Goal: Task Accomplishment & Management: Manage account settings

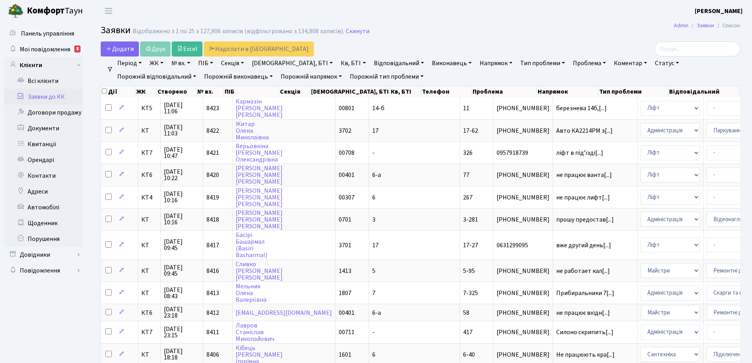
select select "25"
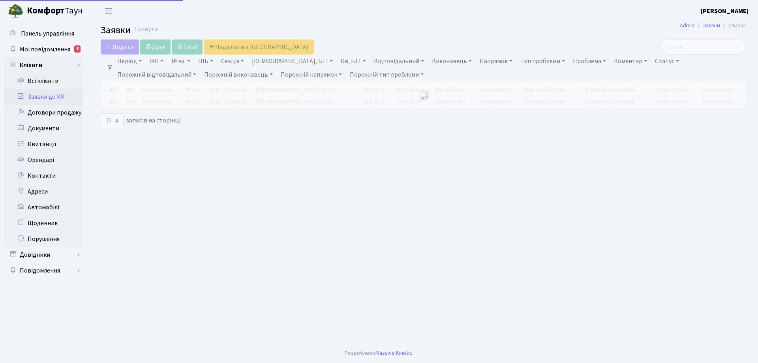
select select "25"
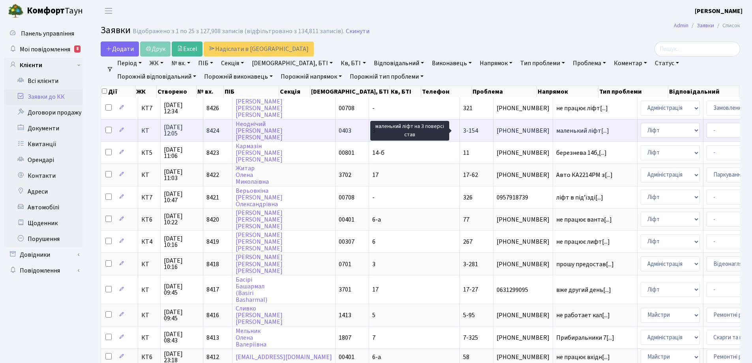
click at [556, 129] on span "маленький ліфт[...]" at bounding box center [582, 130] width 53 height 9
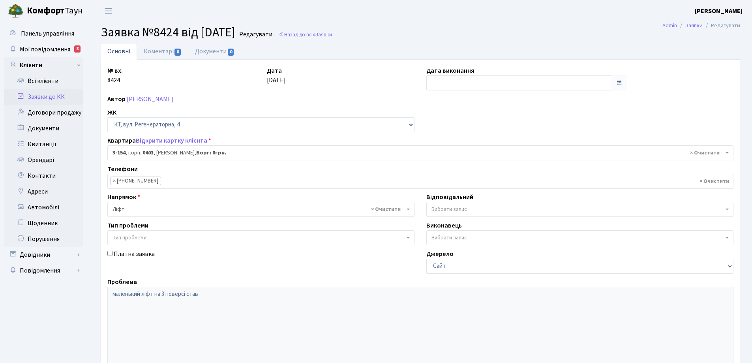
select select "821"
click at [149, 53] on link "Коментарі 0" at bounding box center [162, 51] width 51 height 16
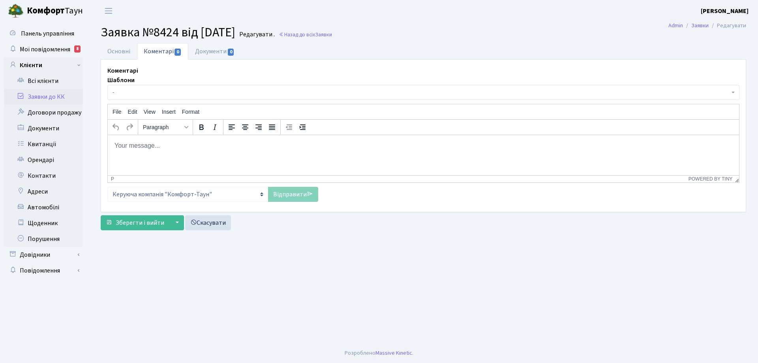
click at [159, 146] on p "Rich Text Area. Press ALT-0 for help." at bounding box center [423, 145] width 619 height 9
click at [300, 198] on link "Відправити" at bounding box center [293, 194] width 50 height 15
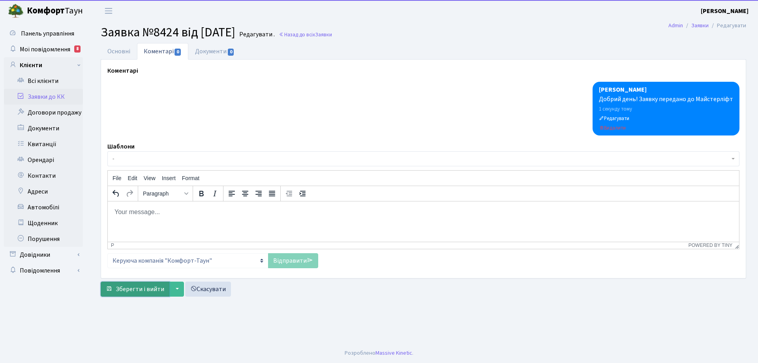
click at [159, 291] on span "Зберегти і вийти" at bounding box center [140, 289] width 49 height 9
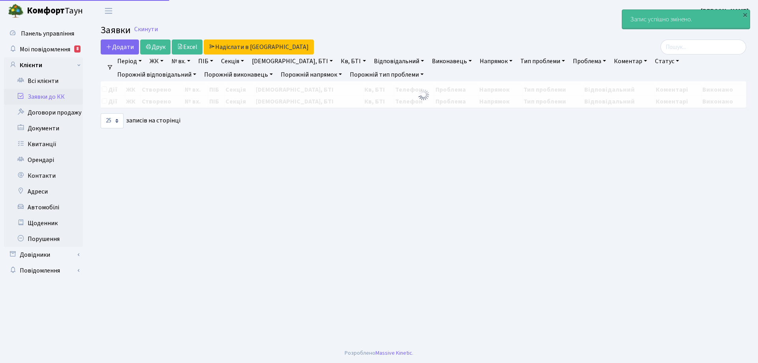
select select "25"
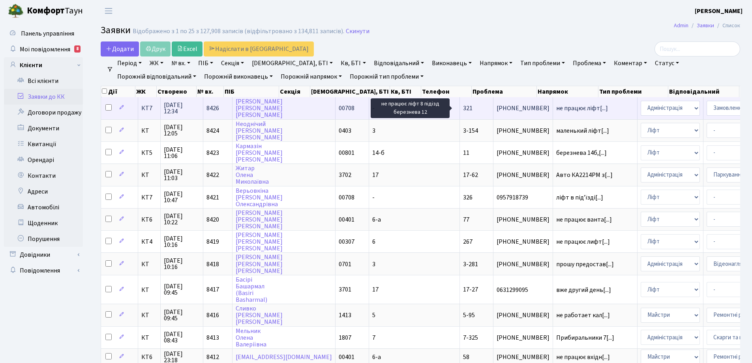
click at [556, 107] on span "не працює ліфт[...]" at bounding box center [582, 108] width 52 height 9
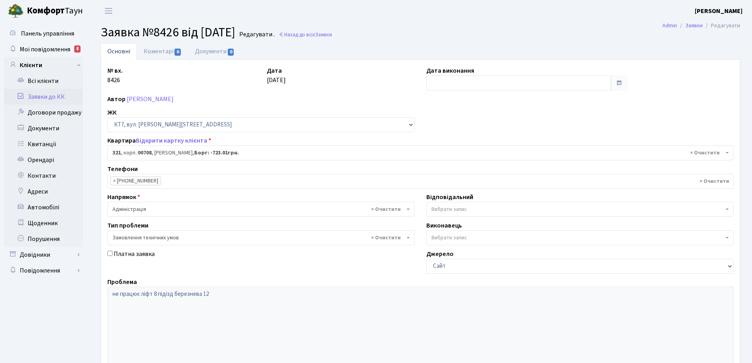
select select "18799"
select select "15"
click at [167, 53] on link "Коментарі 0" at bounding box center [162, 51] width 51 height 16
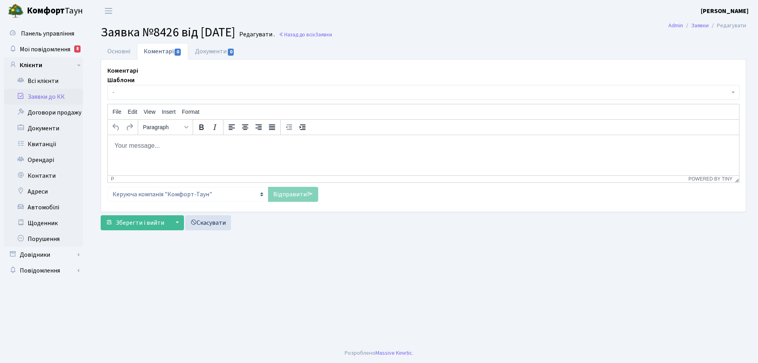
click at [160, 144] on p "Rich Text Area. Press ALT-0 for help." at bounding box center [423, 145] width 619 height 9
click at [298, 194] on link "Відправити" at bounding box center [293, 194] width 50 height 15
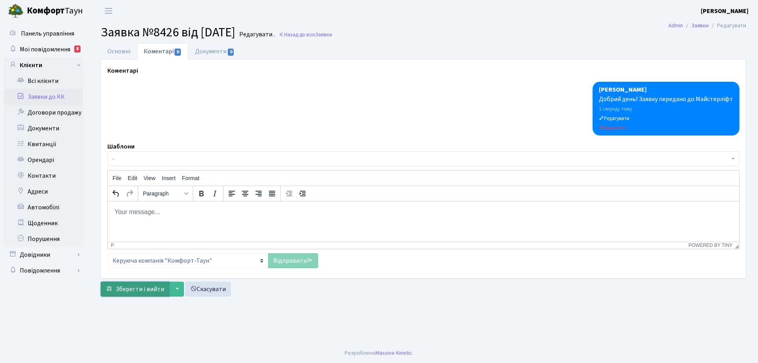
click at [154, 288] on span "Зберегти і вийти" at bounding box center [140, 289] width 49 height 9
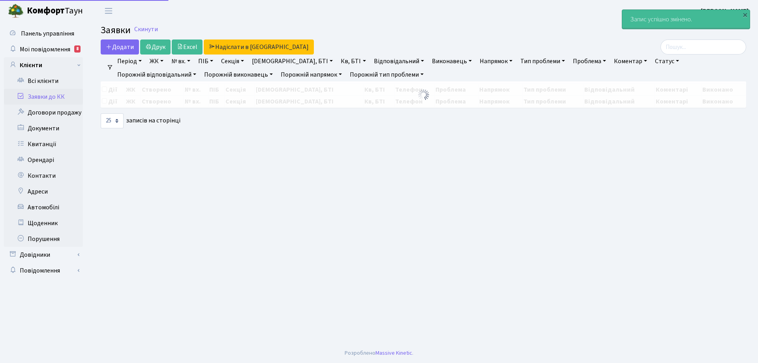
select select "25"
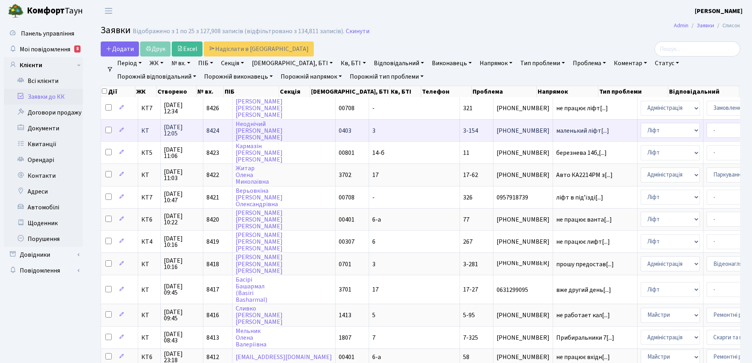
click at [463, 131] on span "3-154" at bounding box center [470, 130] width 15 height 9
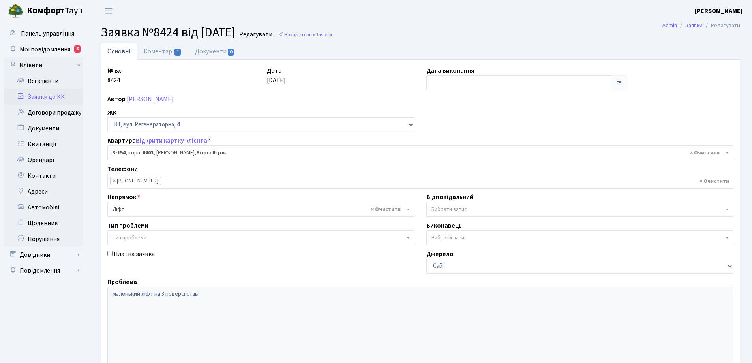
select select "821"
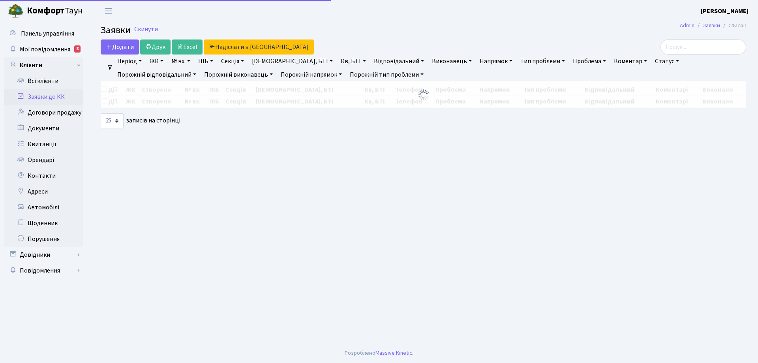
select select "25"
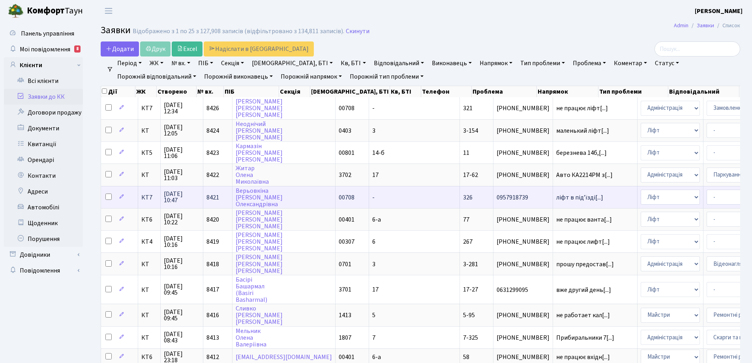
click at [463, 197] on span "326" at bounding box center [467, 197] width 9 height 9
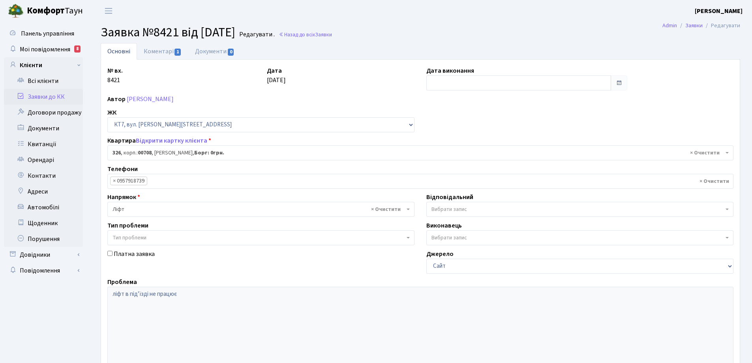
select select "18804"
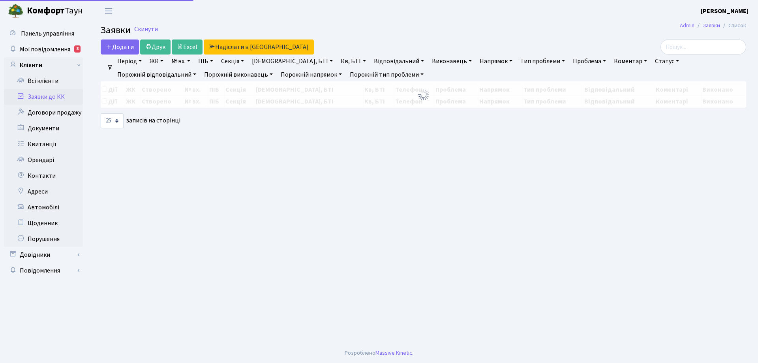
select select "25"
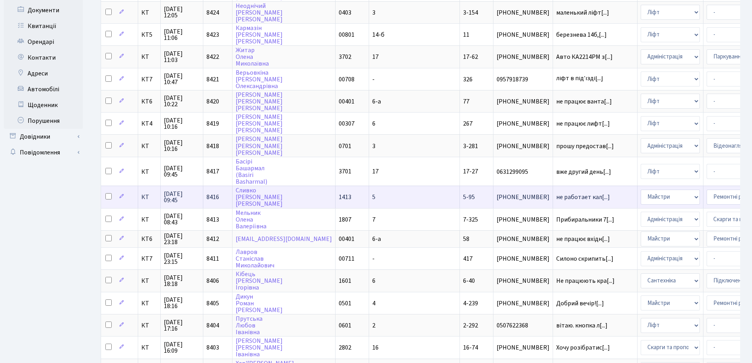
scroll to position [118, 0]
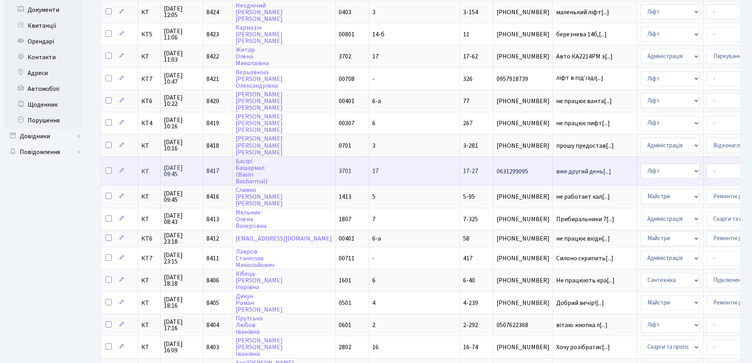
click at [463, 171] on span "17-27" at bounding box center [470, 171] width 15 height 9
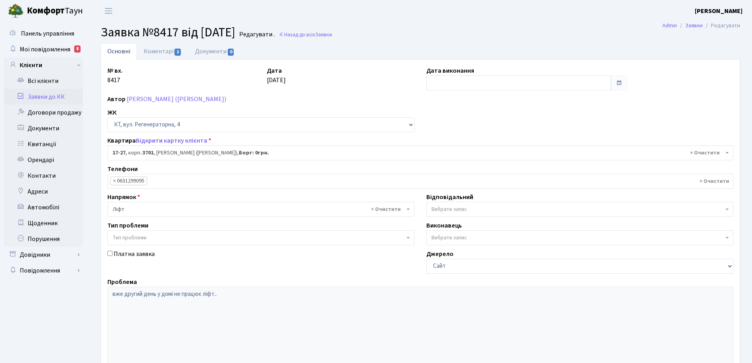
select select "8981"
click at [158, 49] on link "Коментарі 2" at bounding box center [162, 51] width 51 height 16
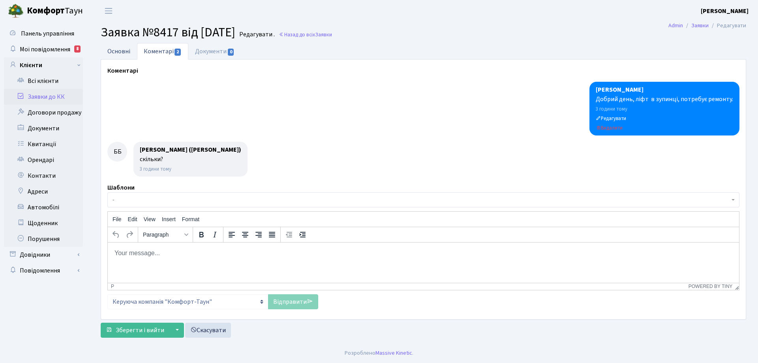
click at [113, 50] on link "Основні" at bounding box center [119, 51] width 36 height 16
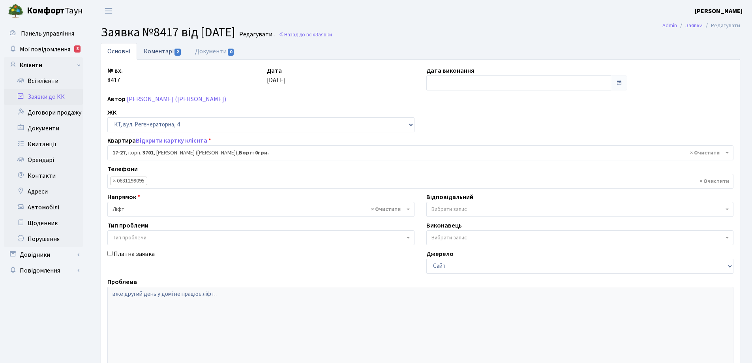
click at [159, 52] on link "Коментарі 2" at bounding box center [162, 51] width 51 height 16
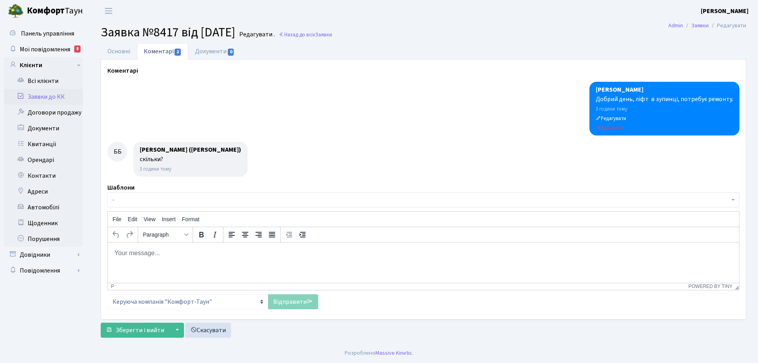
click at [127, 253] on body "Rich Text Area. Press ALT-0 for help." at bounding box center [423, 252] width 619 height 9
click at [291, 303] on link "Відправити" at bounding box center [293, 301] width 50 height 15
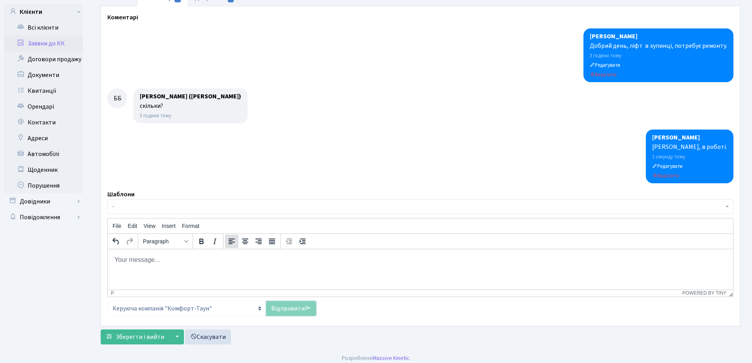
scroll to position [58, 0]
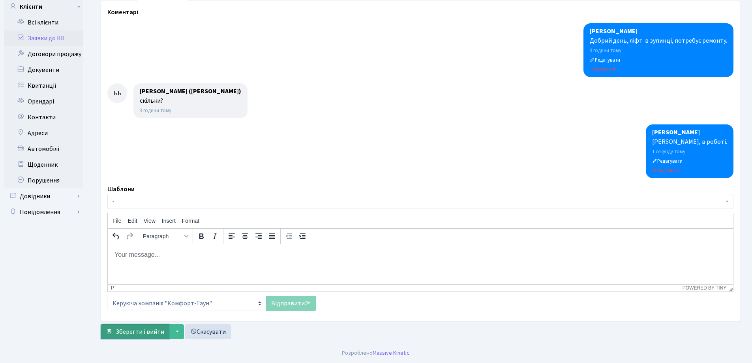
click at [152, 331] on span "Зберегти і вийти" at bounding box center [140, 331] width 49 height 9
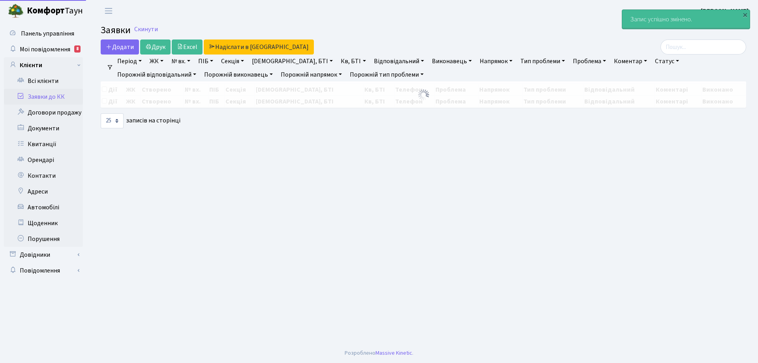
select select "25"
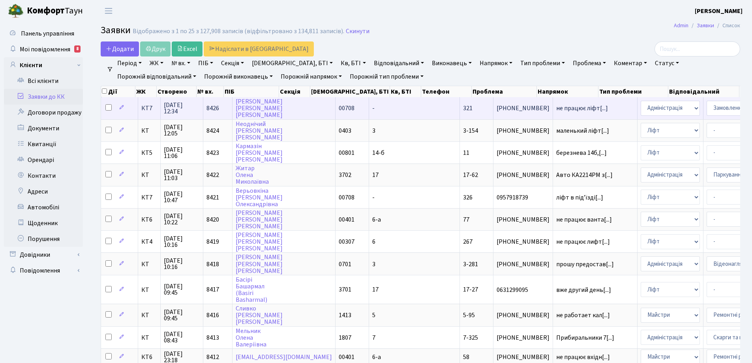
click at [553, 112] on td "не працює ліфт[...]" at bounding box center [595, 108] width 84 height 22
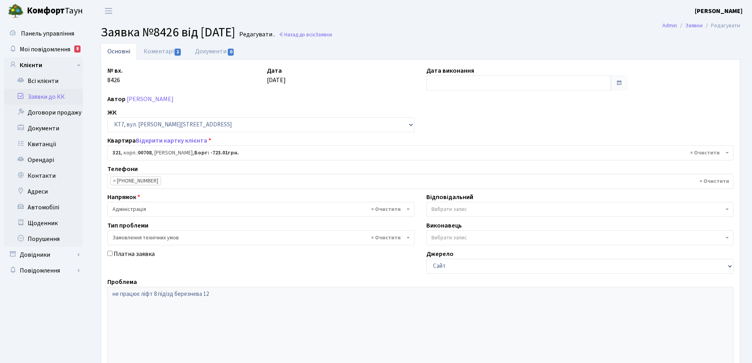
select select "18799"
select select "15"
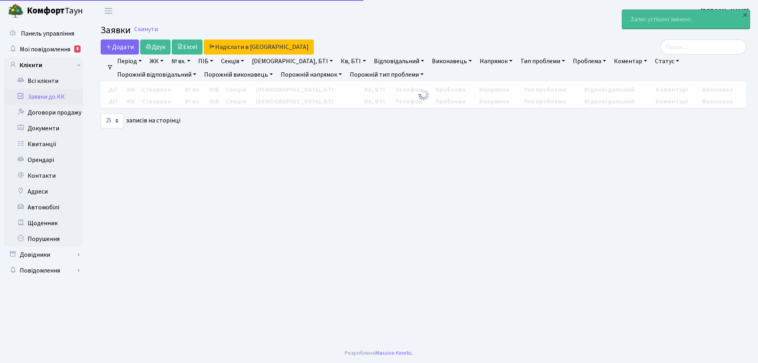
select select "25"
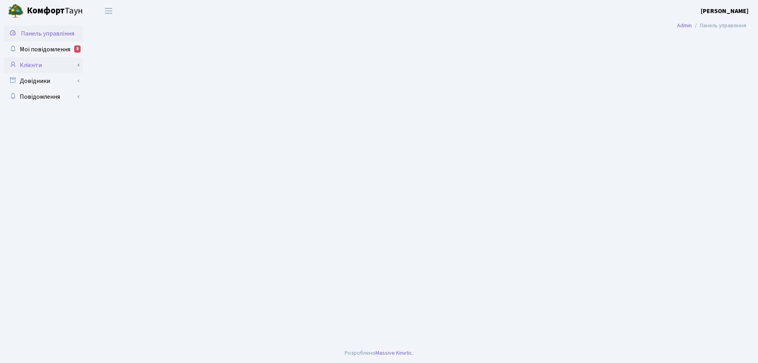
click at [39, 65] on link "Клієнти" at bounding box center [43, 65] width 79 height 16
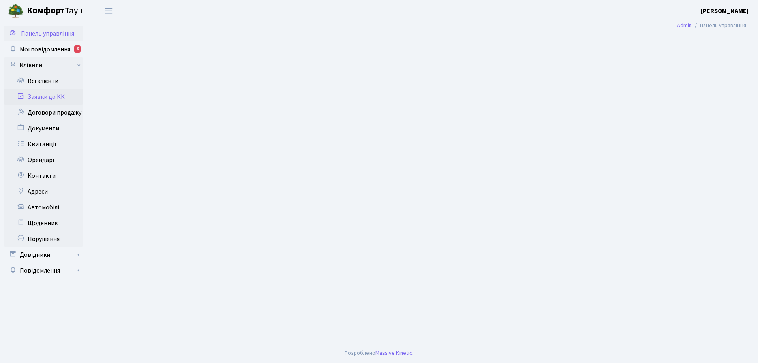
click at [46, 96] on link "Заявки до КК" at bounding box center [43, 97] width 79 height 16
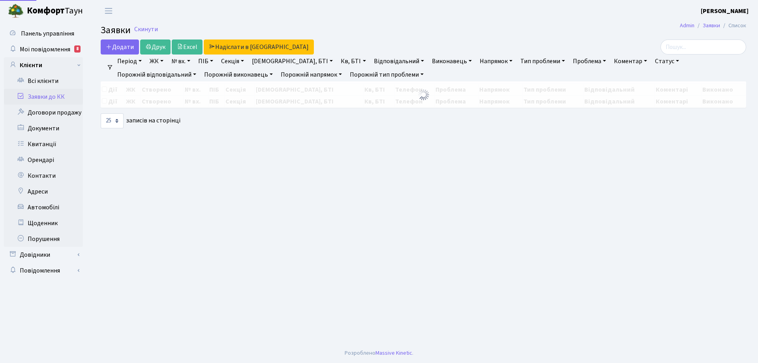
select select "25"
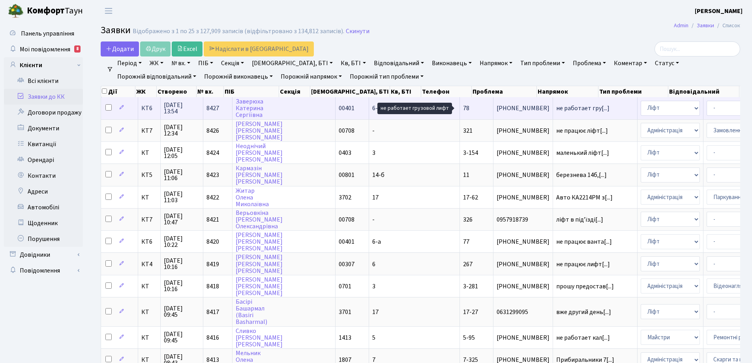
click at [556, 108] on span "не работает гру[...]" at bounding box center [582, 108] width 53 height 9
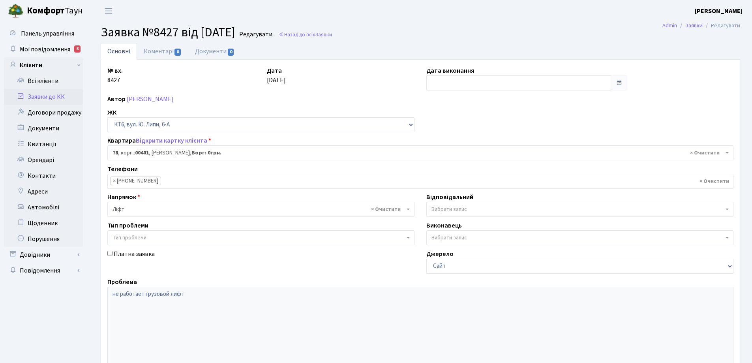
select select "17170"
click at [159, 51] on link "Коментарі 0" at bounding box center [162, 51] width 51 height 16
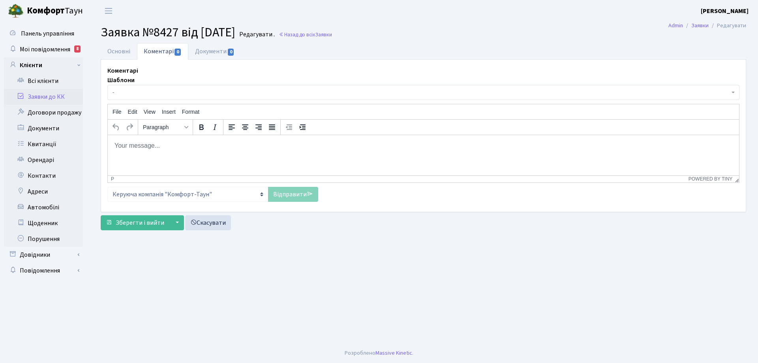
click at [149, 145] on body "Rich Text Area. Press ALT-0 for help." at bounding box center [423, 145] width 619 height 9
click at [158, 146] on p "Добрий день!" at bounding box center [423, 145] width 619 height 9
click at [156, 146] on p "Добрий день! ремонт натяжного пристрою, в роботі." at bounding box center [423, 145] width 619 height 9
drag, startPoint x: 274, startPoint y: 144, endPoint x: 308, endPoint y: 148, distance: 34.1
click at [308, 148] on p "Добрий день! потребує ремонт натяжного пристрою, в роботі." at bounding box center [423, 145] width 619 height 9
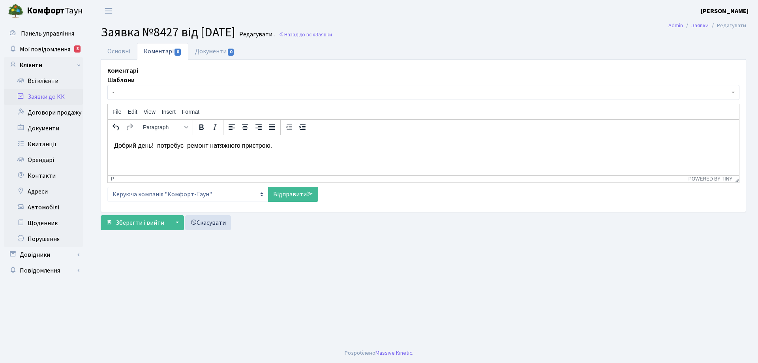
click at [278, 144] on p "Добрий день! потребує ремонт натяжного пристрою." at bounding box center [423, 145] width 619 height 9
drag, startPoint x: 157, startPoint y: 143, endPoint x: 283, endPoint y: 142, distance: 126.7
click at [283, 142] on p "Добрий день! потребує ремонт натяжного пристрою." at bounding box center [423, 145] width 619 height 9
click at [283, 195] on link "Відправити" at bounding box center [293, 194] width 50 height 15
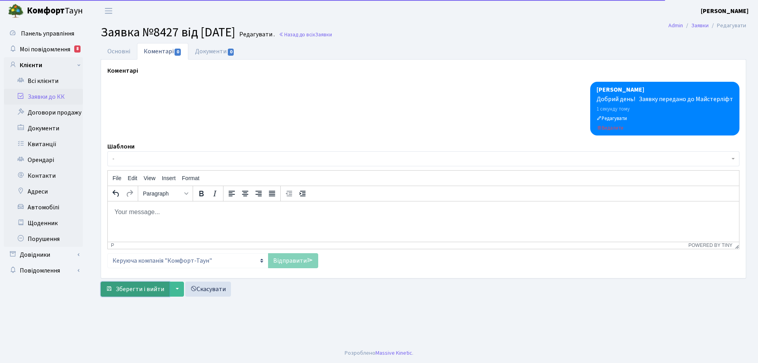
click at [148, 287] on span "Зберегти і вийти" at bounding box center [140, 289] width 49 height 9
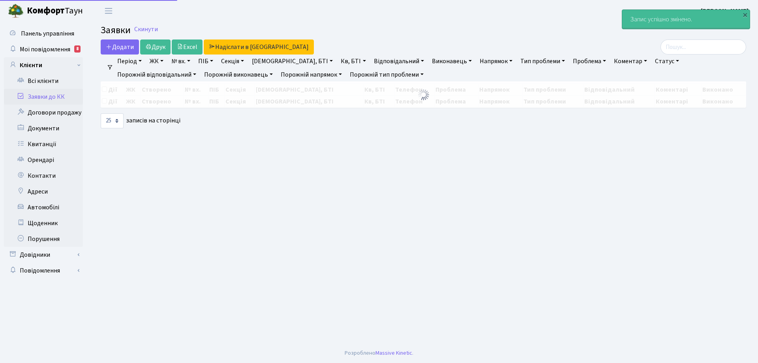
select select "25"
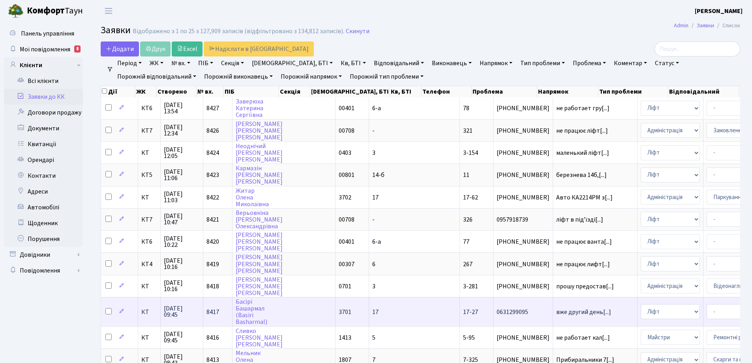
click at [463, 313] on span "17-27" at bounding box center [470, 312] width 15 height 9
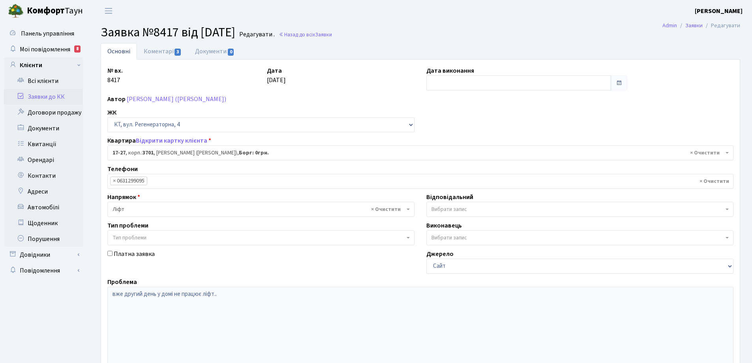
select select "8981"
click at [152, 52] on link "Коментарі 3" at bounding box center [162, 51] width 51 height 16
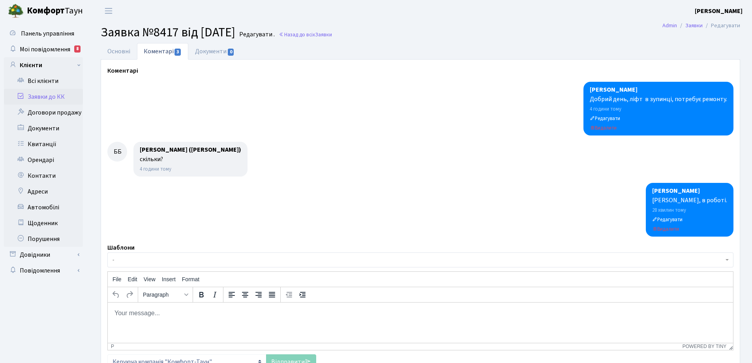
click at [171, 220] on div at bounding box center [420, 210] width 626 height 54
click at [145, 317] on body "Rich Text Area. Press ALT-0 for help." at bounding box center [420, 312] width 613 height 9
click at [159, 313] on p "Зі слів механіка в понеділок відремонтують" at bounding box center [420, 312] width 613 height 9
click at [285, 313] on p "Зі слів механіка" Майстерліфт" в понеділок відремонтують" at bounding box center [420, 312] width 613 height 9
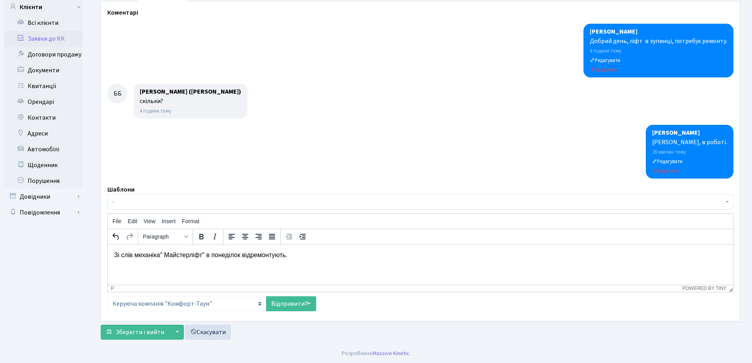
scroll to position [58, 0]
click at [277, 301] on link "Відправити" at bounding box center [291, 303] width 50 height 15
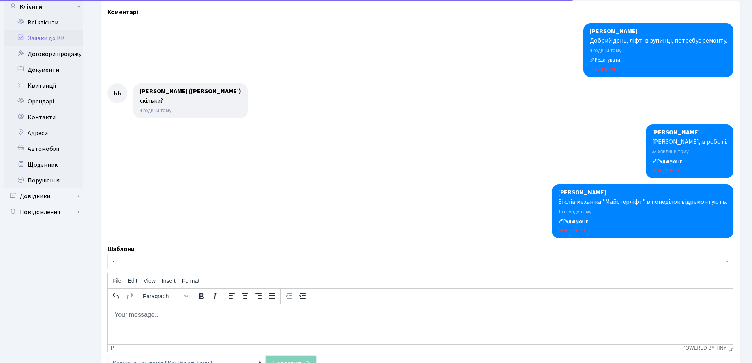
scroll to position [118, 0]
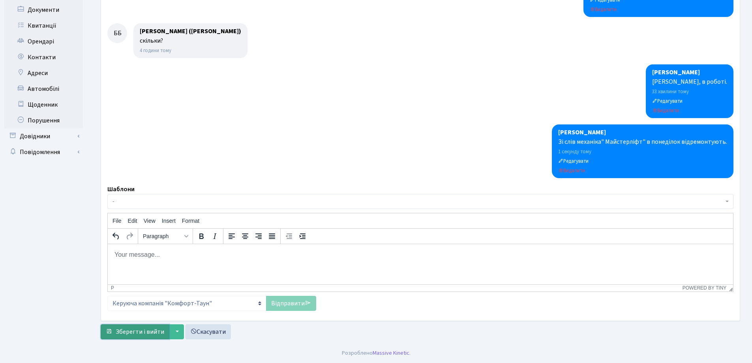
click at [147, 332] on span "Зберегти і вийти" at bounding box center [140, 331] width 49 height 9
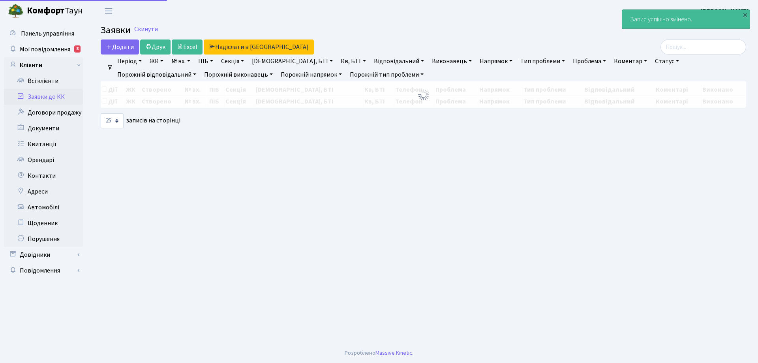
select select "25"
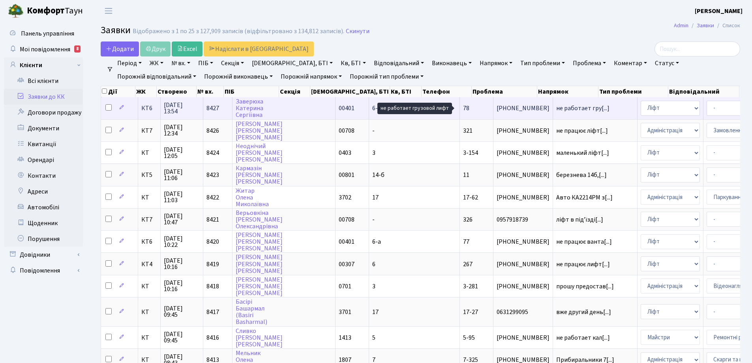
click at [556, 105] on span "не работает гру[...]" at bounding box center [582, 108] width 53 height 9
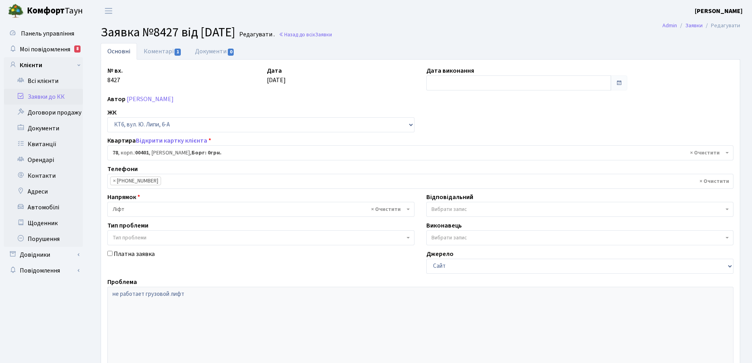
select select "17170"
click at [154, 52] on link "Коментарі 1" at bounding box center [162, 51] width 51 height 16
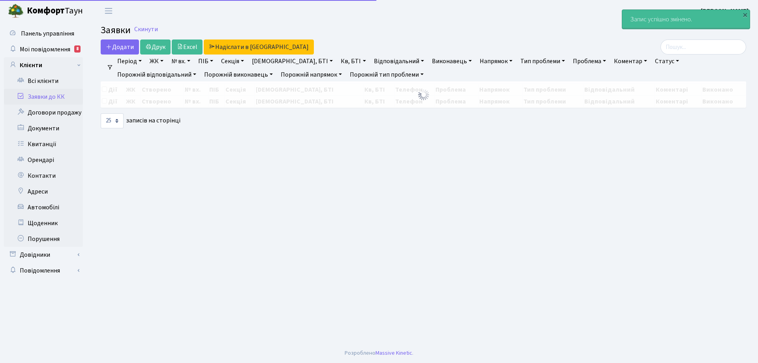
select select "25"
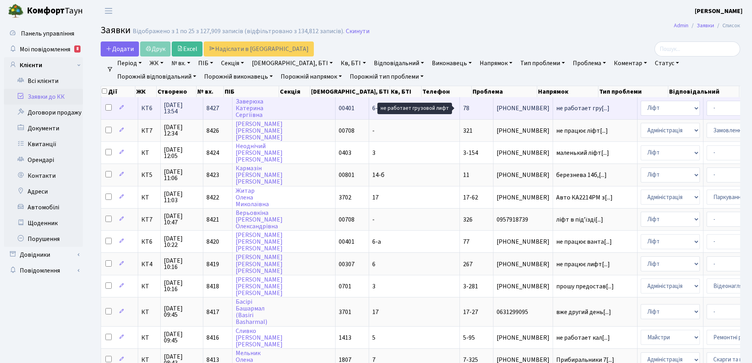
click at [556, 106] on span "не работает гру[...]" at bounding box center [582, 108] width 53 height 9
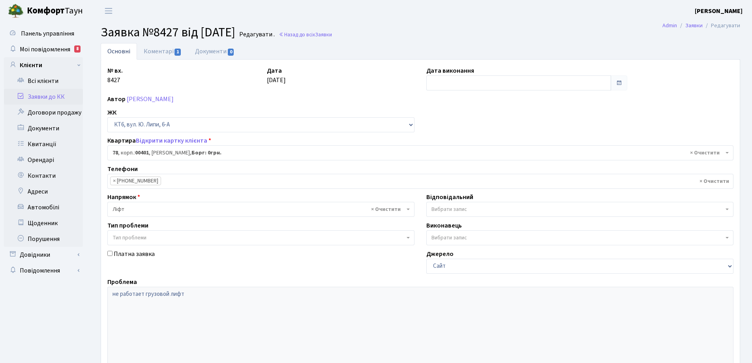
select select "17170"
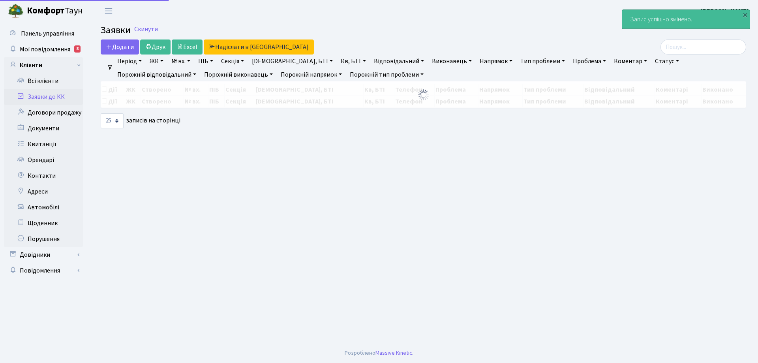
select select "25"
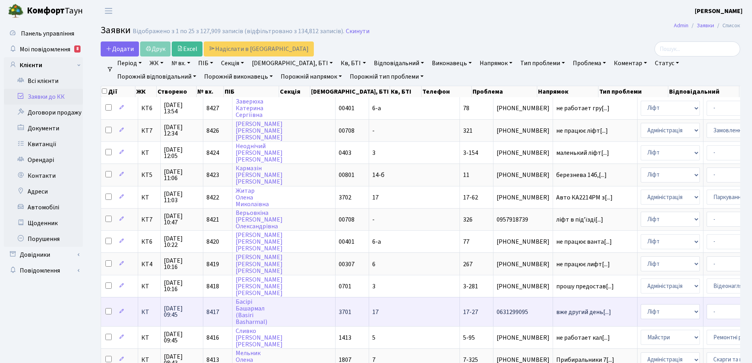
click at [463, 314] on span "17-27" at bounding box center [470, 312] width 15 height 9
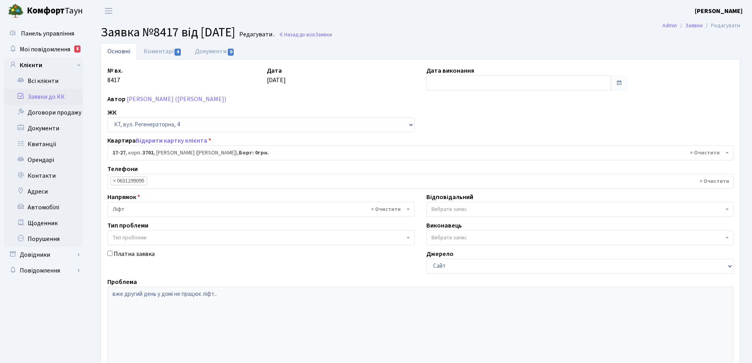
select select "8981"
click at [154, 53] on link "Коментарі 4" at bounding box center [162, 51] width 51 height 16
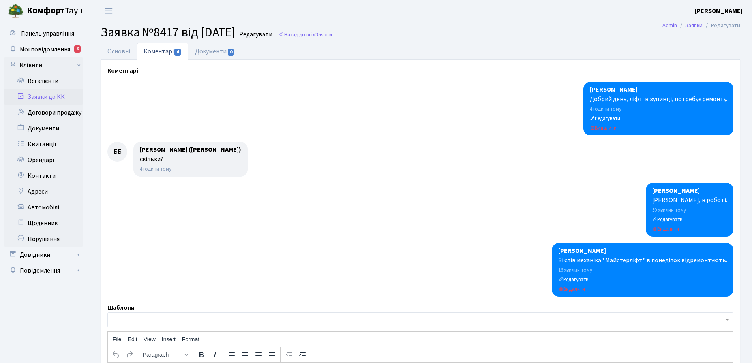
click at [582, 278] on small "Редагувати" at bounding box center [573, 279] width 30 height 7
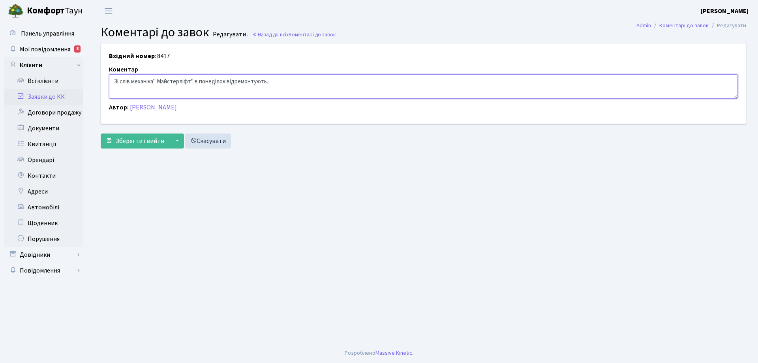
drag, startPoint x: 272, startPoint y: 80, endPoint x: 113, endPoint y: 82, distance: 158.7
click at [113, 82] on textarea "Зі слів механіка" Майстерліфт" в понеділок відремонтують." at bounding box center [423, 86] width 629 height 24
type textarea "Необхідно заміна деталі, Деталь замовлено чекаємо поставки [DATE]"
click at [146, 141] on span "Зберегти і вийти" at bounding box center [140, 141] width 49 height 9
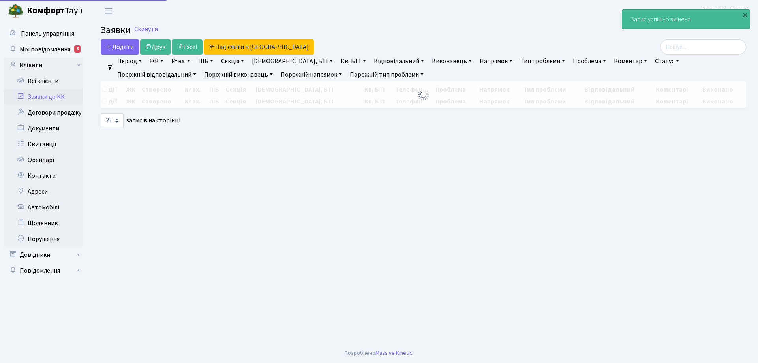
select select "25"
